Goal: Task Accomplishment & Management: Use online tool/utility

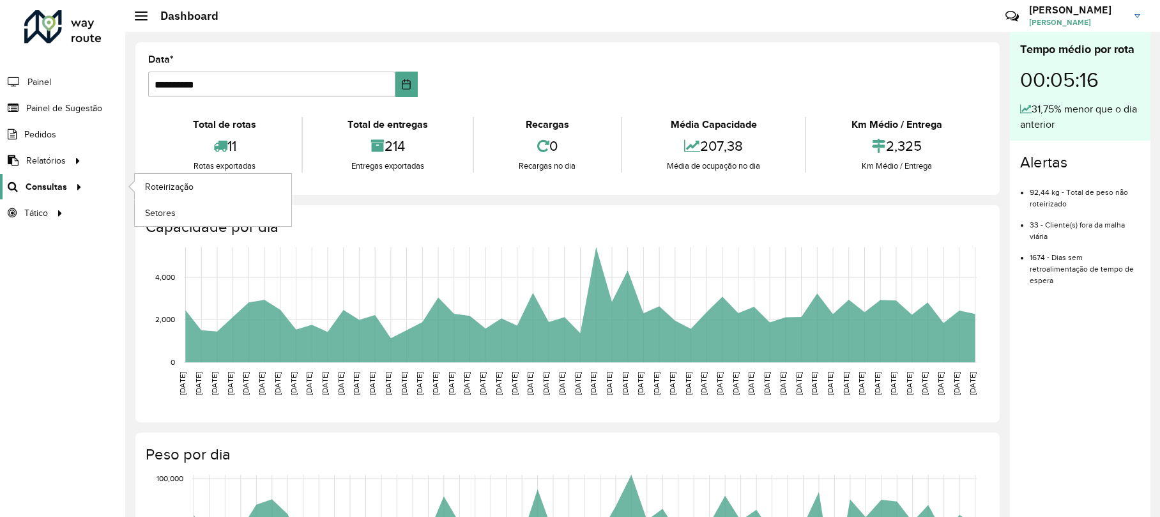
click at [60, 192] on span "Consultas" at bounding box center [47, 186] width 42 height 13
click at [162, 177] on link "Roteirização" at bounding box center [213, 187] width 157 height 26
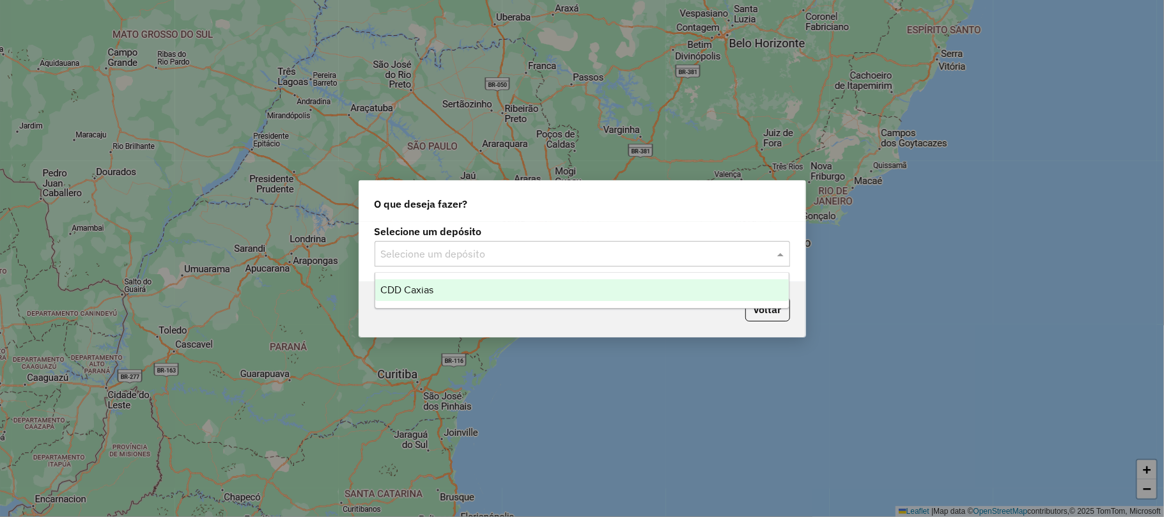
click at [537, 250] on input "text" at bounding box center [569, 254] width 377 height 15
click at [502, 289] on div "CDD Caxias" at bounding box center [581, 290] width 413 height 22
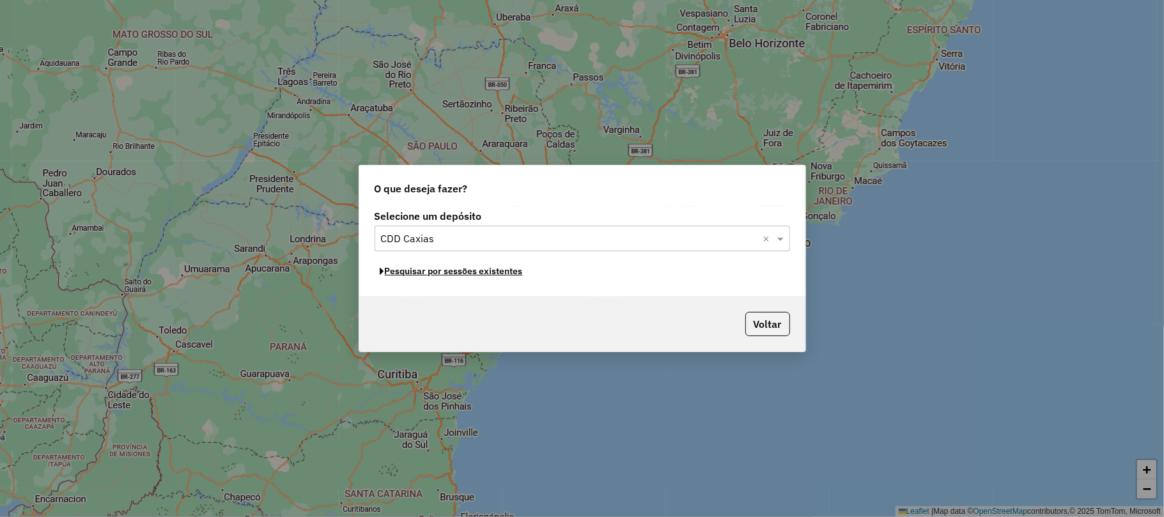
click at [498, 273] on button "Pesquisar por sessões existentes" at bounding box center [451, 271] width 154 height 20
